Goal: Transaction & Acquisition: Purchase product/service

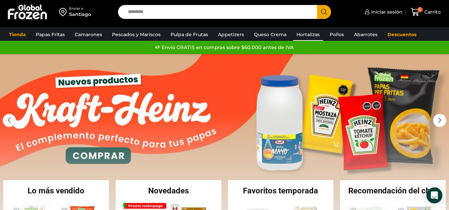
click at [310, 34] on link "Hortalizas" at bounding box center [308, 34] width 30 height 13
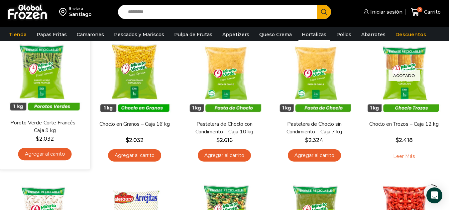
scroll to position [66, 0]
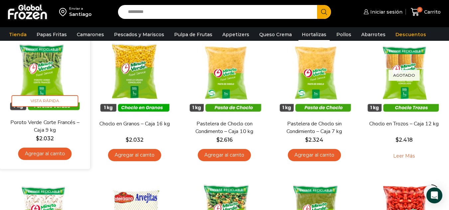
click at [47, 83] on img at bounding box center [45, 73] width 80 height 80
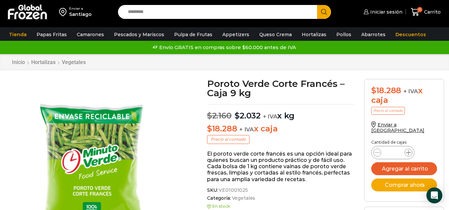
click at [407, 150] on icon at bounding box center [408, 152] width 5 height 5
type input "*"
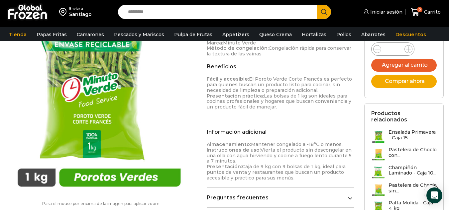
scroll to position [33, 0]
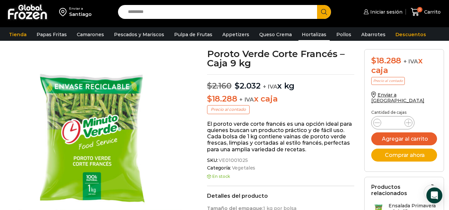
click at [312, 34] on link "Hortalizas" at bounding box center [313, 34] width 31 height 13
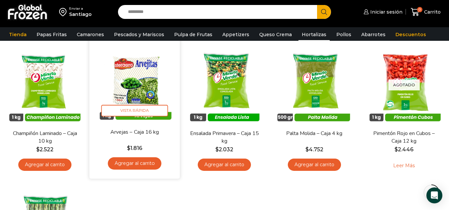
scroll to position [233, 0]
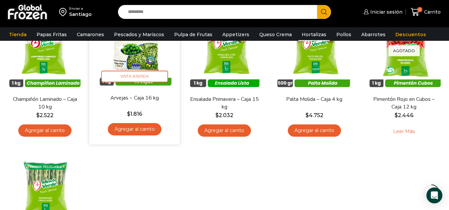
click at [150, 133] on link "Agregar al carrito" at bounding box center [134, 129] width 53 height 12
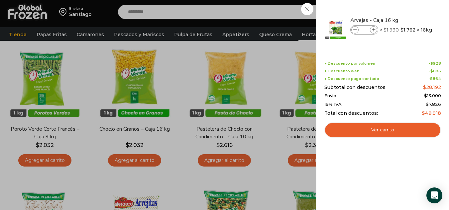
scroll to position [0, 0]
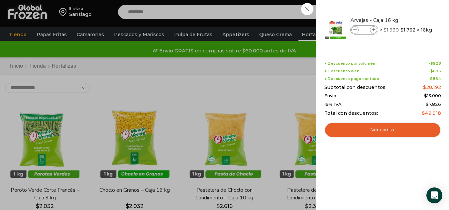
click at [409, 20] on div "1 Carrito 1 1 Shopping Cart *" at bounding box center [425, 12] width 33 height 16
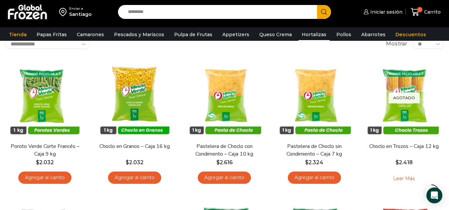
scroll to position [100, 0]
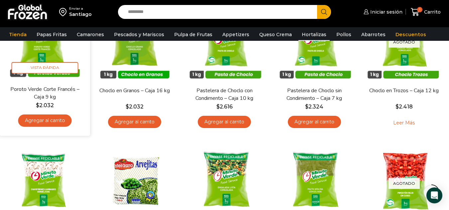
click at [52, 116] on link "Agregar al carrito" at bounding box center [44, 121] width 53 height 12
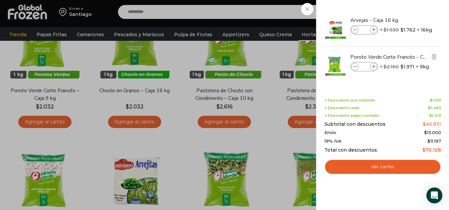
click at [373, 65] on icon at bounding box center [374, 67] width 4 height 4
type input "*"
click at [409, 9] on div "3 Carrito 3 3 Shopping Cart *" at bounding box center [425, 12] width 33 height 16
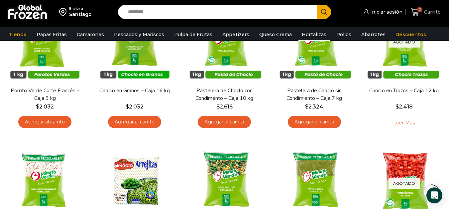
click at [426, 9] on span "Carrito" at bounding box center [431, 12] width 18 height 7
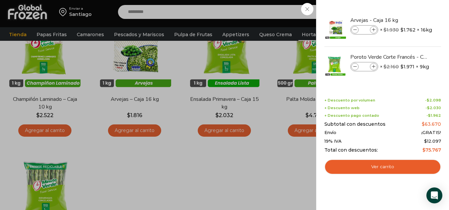
scroll to position [66, 0]
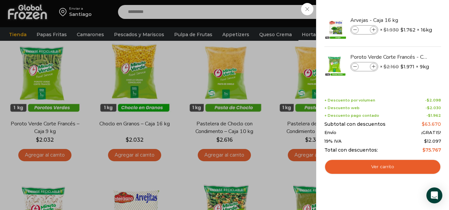
click at [409, 20] on div "3 Carrito 3 3 Shopping Cart *" at bounding box center [425, 12] width 33 height 16
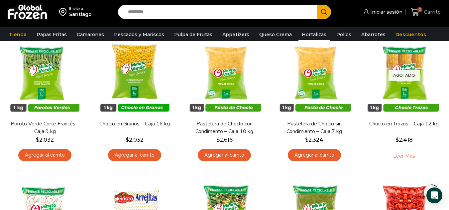
click at [436, 10] on span "Carrito" at bounding box center [431, 12] width 18 height 7
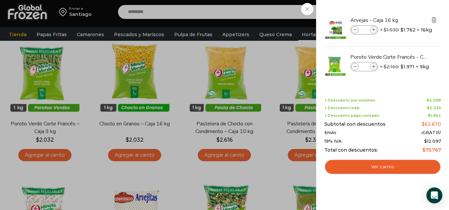
click at [436, 20] on img "Eliminar Arvejas - Caja 16 kg del carrito" at bounding box center [434, 20] width 6 height 6
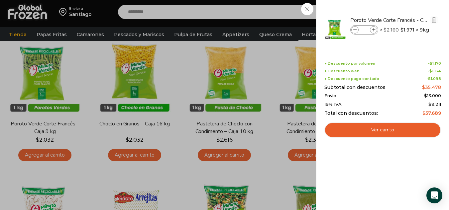
click at [353, 29] on icon at bounding box center [355, 30] width 4 height 4
type input "*"
click at [374, 29] on icon at bounding box center [374, 30] width 4 height 4
type input "*"
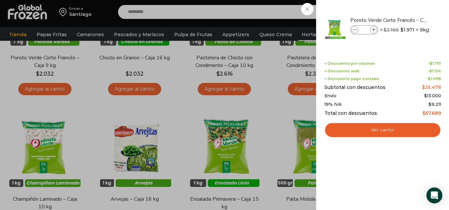
scroll to position [133, 0]
click at [409, 20] on div "2 Carrito 2 2 Shopping Cart" at bounding box center [425, 12] width 33 height 16
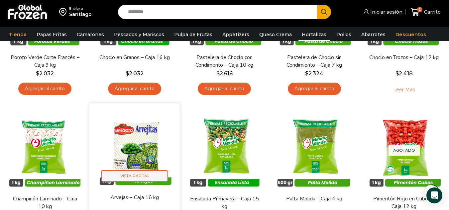
click at [141, 182] on span "Vista Rápida" at bounding box center [134, 176] width 67 height 12
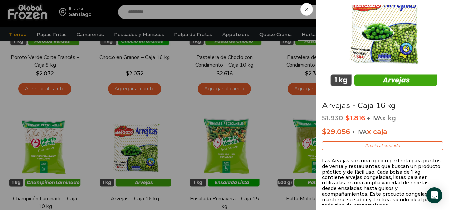
scroll to position [0, 0]
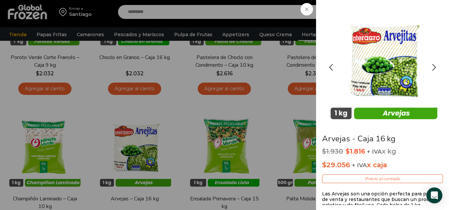
click at [391, 113] on img "1 / 2" at bounding box center [383, 65] width 120 height 120
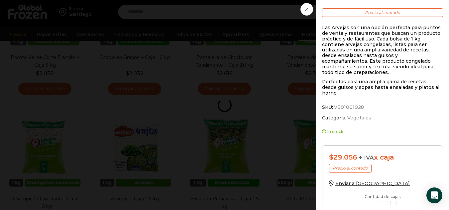
scroll to position [212, 0]
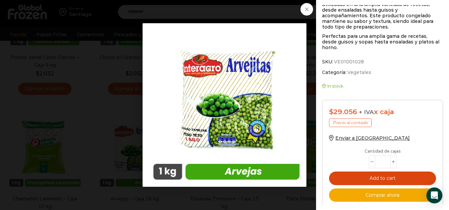
click at [401, 172] on button "Add to cart" at bounding box center [382, 179] width 107 height 14
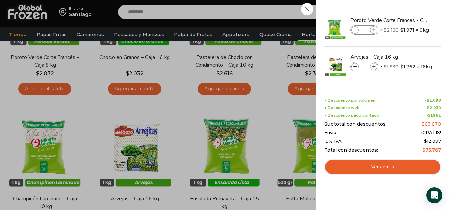
click at [409, 7] on div "3 Carrito 3 3 Shopping Cart" at bounding box center [425, 12] width 33 height 16
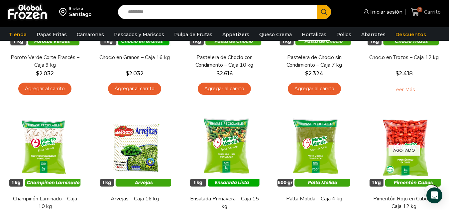
click at [432, 12] on span "Carrito" at bounding box center [431, 12] width 18 height 7
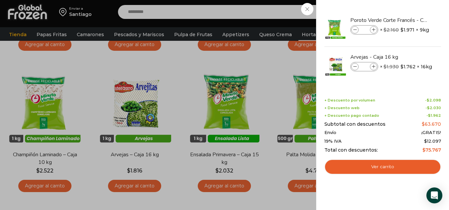
scroll to position [199, 0]
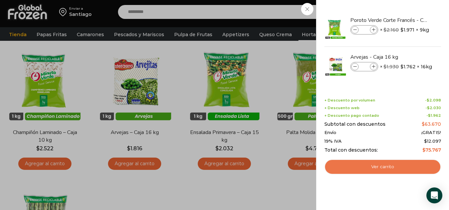
click at [372, 166] on link "Ver carrito" at bounding box center [382, 166] width 117 height 15
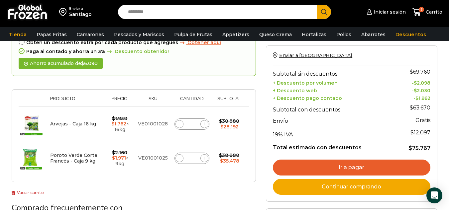
scroll to position [33, 0]
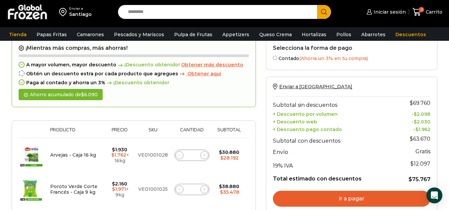
click at [333, 202] on link "Ir a pagar" at bounding box center [351, 199] width 157 height 16
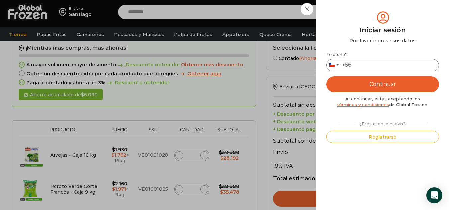
click at [362, 68] on input "Teléfono *" at bounding box center [382, 65] width 113 height 12
type input "*********"
click at [381, 83] on button "Continuar" at bounding box center [382, 84] width 113 height 16
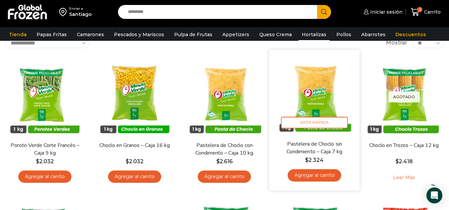
scroll to position [33, 0]
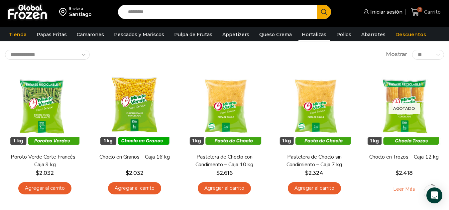
click at [433, 11] on span "Carrito" at bounding box center [431, 12] width 18 height 7
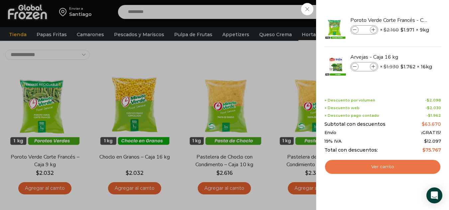
click at [377, 168] on link "Ver carrito" at bounding box center [382, 166] width 117 height 15
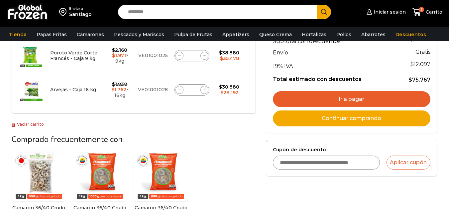
click at [350, 96] on link "Ir a pagar" at bounding box center [351, 99] width 157 height 16
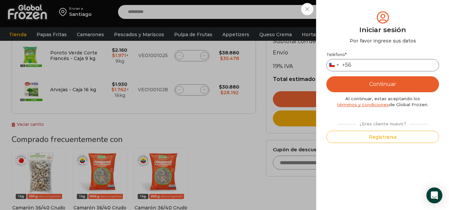
click at [370, 64] on input "Teléfono *" at bounding box center [382, 65] width 113 height 12
type input "*********"
click at [376, 83] on button "Continuar" at bounding box center [382, 84] width 113 height 16
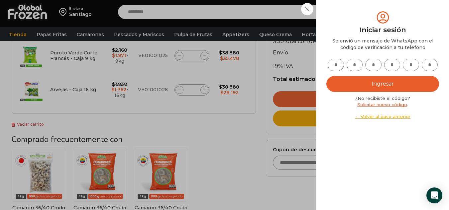
click at [337, 66] on input "text" at bounding box center [336, 65] width 16 height 12
click at [384, 103] on link "Solicitar nuevo código" at bounding box center [382, 104] width 50 height 5
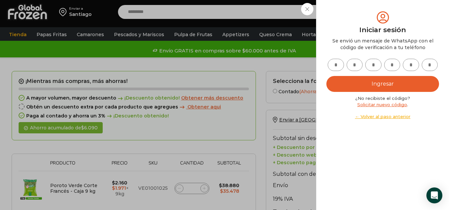
click at [332, 61] on input "text" at bounding box center [336, 65] width 16 height 12
type input "*"
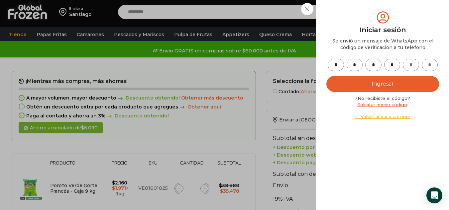
type input "*"
click at [346, 79] on button "Ingresar" at bounding box center [382, 84] width 113 height 16
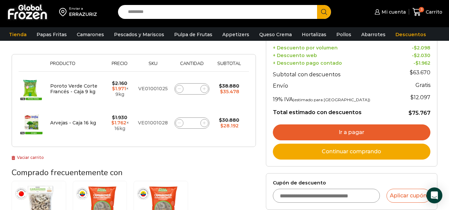
click at [336, 135] on link "Ir a pagar" at bounding box center [351, 133] width 157 height 16
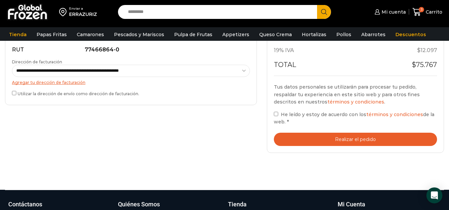
scroll to position [233, 0]
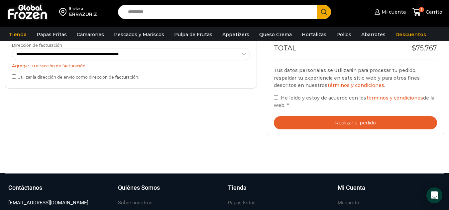
click at [305, 129] on button "Realizar el pedido" at bounding box center [355, 123] width 163 height 14
